Goal: Find specific page/section: Find specific page/section

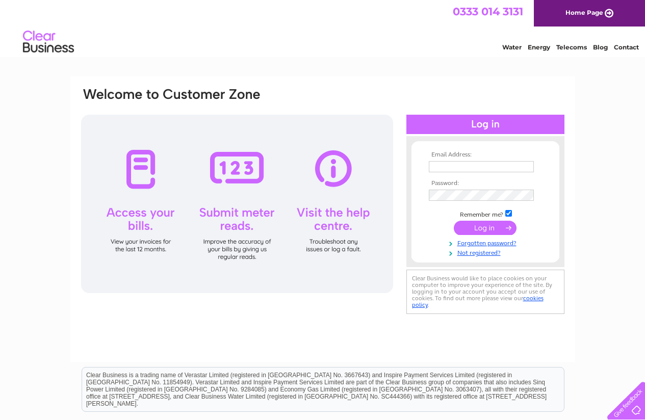
type input "[EMAIL_ADDRESS][DOMAIN_NAME]"
click at [497, 229] on input "submit" at bounding box center [485, 228] width 63 height 14
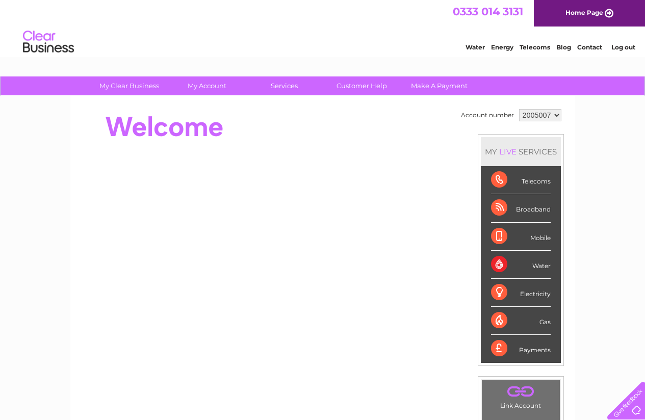
click at [498, 212] on div "Broadband" at bounding box center [521, 208] width 60 height 28
click at [499, 211] on div "Broadband" at bounding box center [521, 208] width 60 height 28
